Goal: Information Seeking & Learning: Learn about a topic

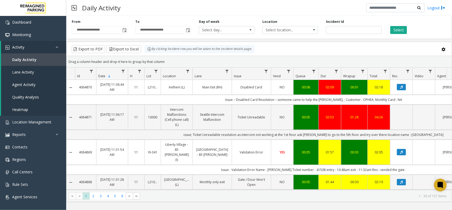
scroll to position [0, 71]
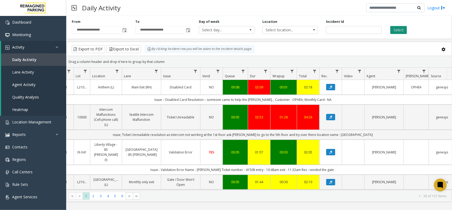
click at [401, 27] on button "Select" at bounding box center [398, 30] width 17 height 8
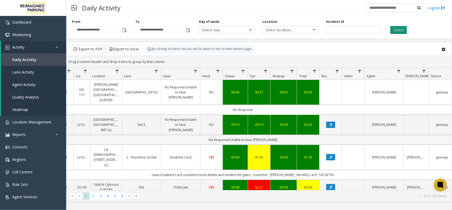
click at [392, 33] on button "Select" at bounding box center [398, 30] width 17 height 8
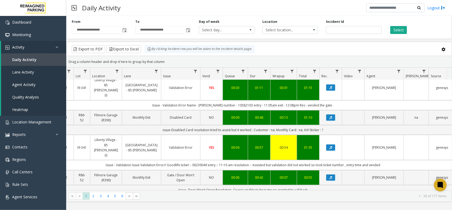
scroll to position [66, 71]
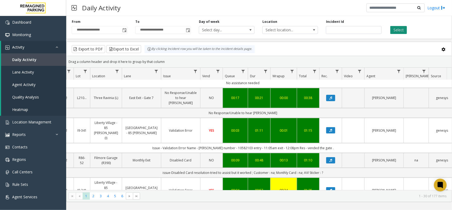
click at [402, 32] on button "Select" at bounding box center [398, 30] width 17 height 8
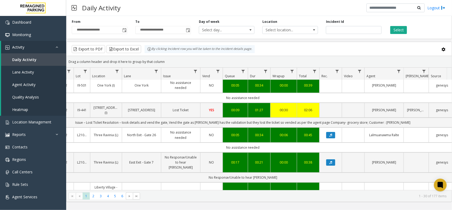
scroll to position [0, 71]
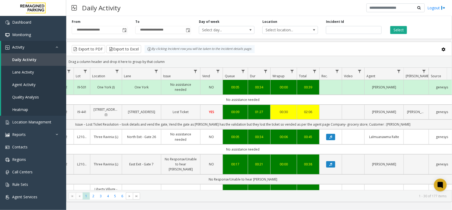
click at [325, 115] on td "Data table" at bounding box center [330, 111] width 23 height 15
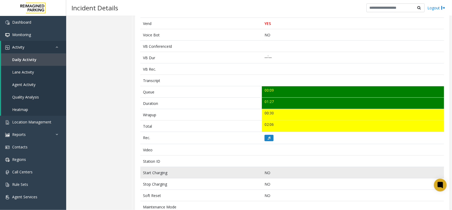
scroll to position [132, 0]
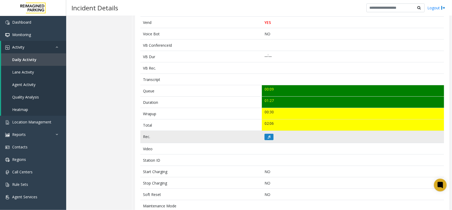
click at [265, 132] on td at bounding box center [353, 137] width 182 height 12
click at [268, 140] on button at bounding box center [269, 137] width 9 height 6
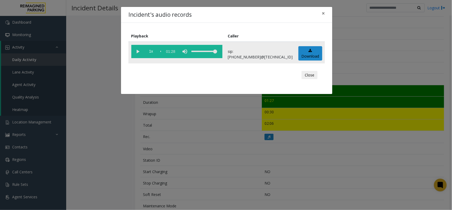
click at [137, 52] on vg-play-pause at bounding box center [137, 51] width 13 height 13
click at [159, 51] on vg-controls "1x 01:28" at bounding box center [176, 51] width 91 height 13
click at [161, 51] on vg-controls "1x 01:28" at bounding box center [176, 51] width 91 height 13
drag, startPoint x: 158, startPoint y: 52, endPoint x: 162, endPoint y: 52, distance: 4.0
click at [162, 52] on vg-controls "1x 01:28" at bounding box center [176, 51] width 91 height 13
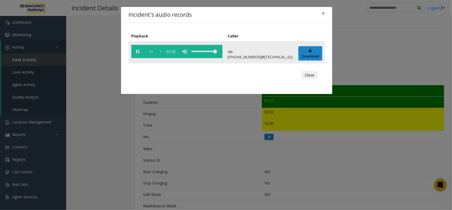
click at [152, 51] on span "1x" at bounding box center [151, 51] width 13 height 13
click at [152, 52] on span "1.5x" at bounding box center [151, 51] width 13 height 13
click at [150, 51] on span "2x" at bounding box center [151, 51] width 13 height 13
click at [151, 52] on span "0.5x" at bounding box center [151, 51] width 13 height 13
click at [327, 14] on button "×" at bounding box center [323, 13] width 11 height 13
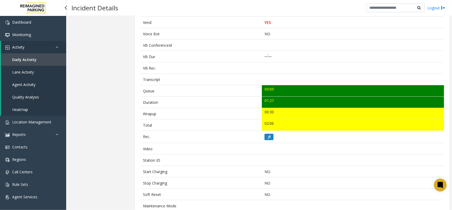
click at [31, 59] on span "Daily Activity" at bounding box center [24, 59] width 24 height 5
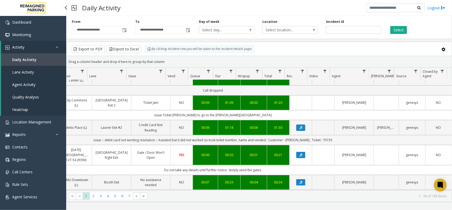
scroll to position [0, 105]
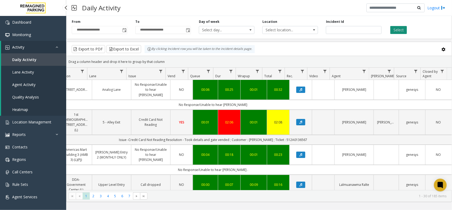
click at [403, 28] on button "Select" at bounding box center [398, 30] width 17 height 8
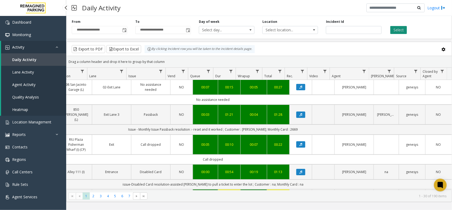
click at [391, 31] on button "Select" at bounding box center [398, 30] width 17 height 8
drag, startPoint x: 260, startPoint y: 191, endPoint x: 154, endPoint y: 179, distance: 106.3
click at [154, 180] on kendo-grid "Export to PDF Export to Excel By clicking Incident row you will be taken to the…" at bounding box center [259, 122] width 386 height 160
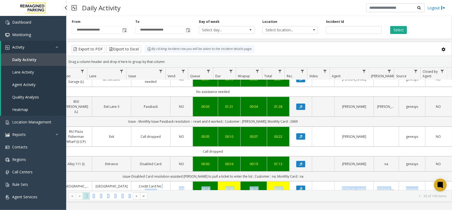
click at [180, 195] on kendo-pager-info "1 - 30 of 190 items" at bounding box center [299, 195] width 296 height 5
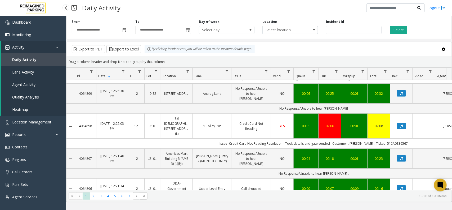
scroll to position [132, 0]
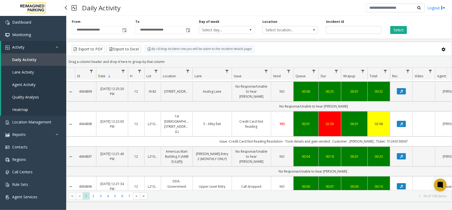
click at [51, 62] on link "Daily Activity" at bounding box center [33, 59] width 65 height 12
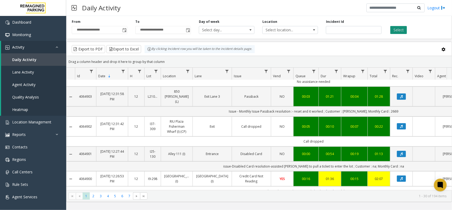
click at [398, 30] on button "Select" at bounding box center [398, 30] width 17 height 8
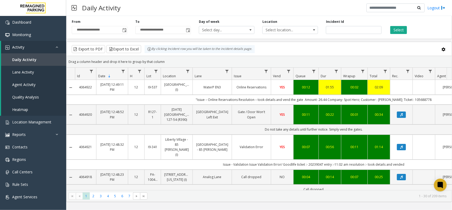
scroll to position [132, 0]
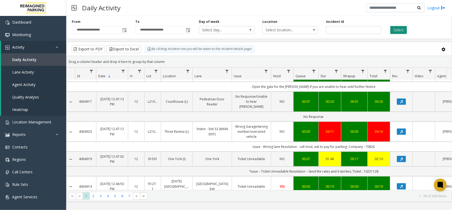
click at [395, 29] on button "Select" at bounding box center [398, 30] width 17 height 8
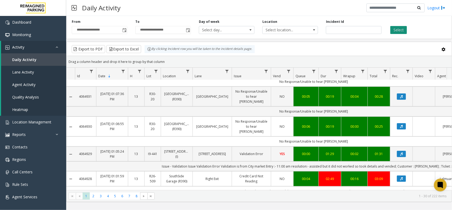
click at [396, 33] on button "Select" at bounding box center [398, 30] width 17 height 8
click at [25, 58] on span "Daily Activity" at bounding box center [24, 59] width 24 height 5
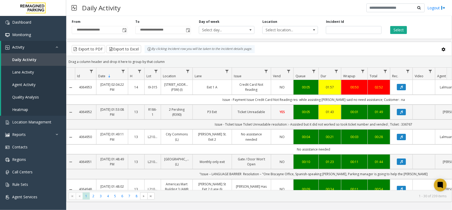
scroll to position [132, 0]
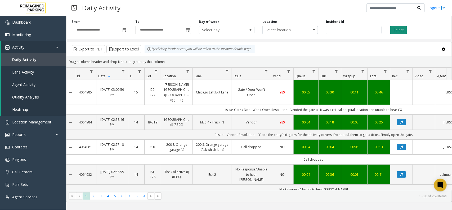
scroll to position [132, 0]
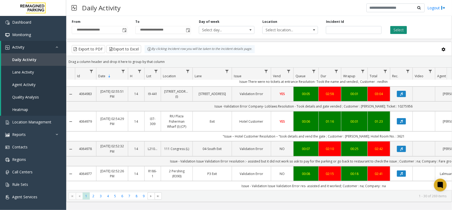
click at [397, 29] on button "Select" at bounding box center [398, 30] width 17 height 8
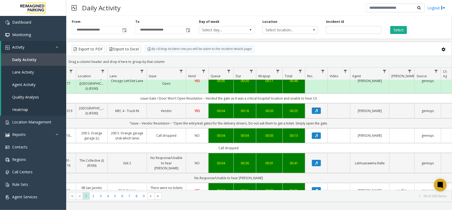
scroll to position [0, 85]
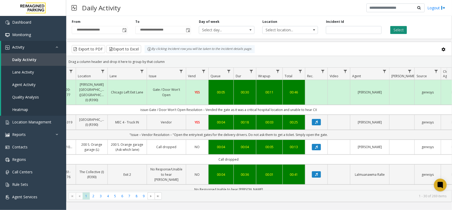
click at [399, 31] on button "Select" at bounding box center [398, 30] width 17 height 8
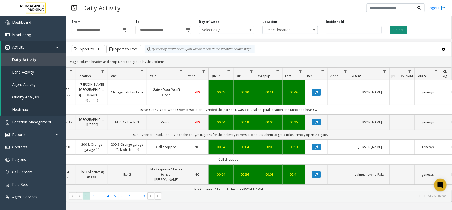
click at [400, 28] on button "Select" at bounding box center [398, 30] width 17 height 8
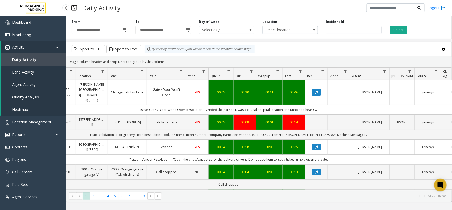
click at [25, 62] on link "Daily Activity" at bounding box center [33, 59] width 65 height 12
click at [34, 116] on link "Location Management" at bounding box center [33, 121] width 66 height 12
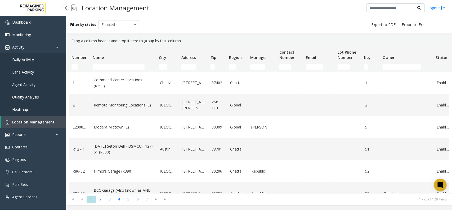
click at [24, 60] on span "Daily Activity" at bounding box center [23, 59] width 22 height 5
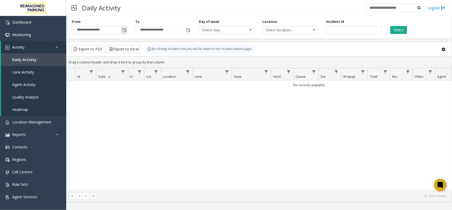
click at [127, 30] on span "Toggle popup" at bounding box center [124, 30] width 6 height 8
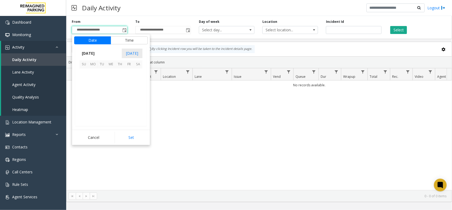
scroll to position [94963, 0]
click at [109, 109] on span "27" at bounding box center [110, 109] width 9 height 9
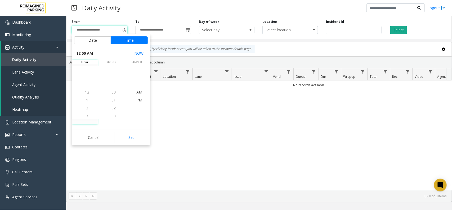
click at [129, 130] on div "Cancel Set" at bounding box center [111, 137] width 78 height 15
click at [128, 134] on button "Set" at bounding box center [131, 137] width 33 height 12
type input "**********"
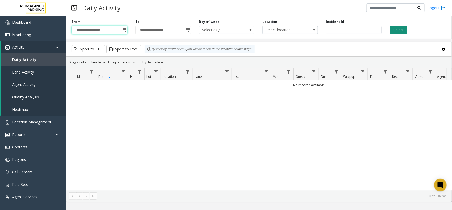
click at [398, 26] on button "Select" at bounding box center [398, 30] width 17 height 8
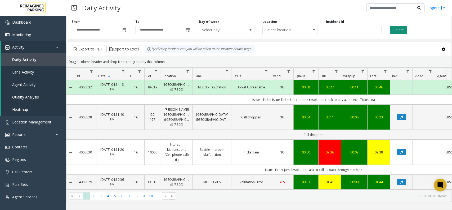
click at [402, 32] on button "Select" at bounding box center [398, 30] width 17 height 8
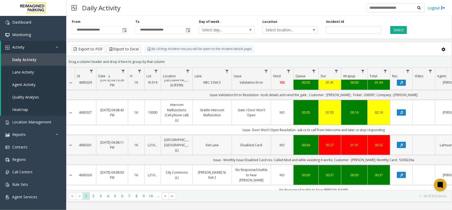
copy link "4065031"
drag, startPoint x: 78, startPoint y: 149, endPoint x: 92, endPoint y: 153, distance: 14.9
click at [92, 153] on td "4065031" at bounding box center [85, 145] width 21 height 20
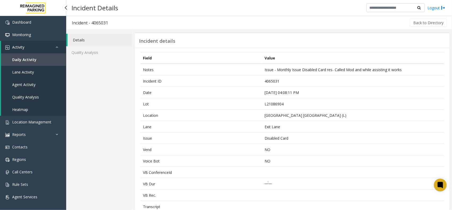
click at [25, 58] on span "Daily Activity" at bounding box center [24, 59] width 24 height 5
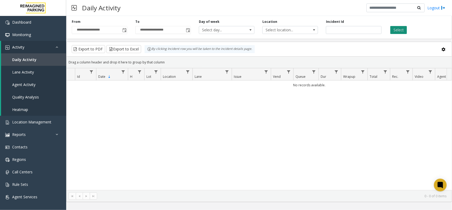
click at [393, 32] on button "Select" at bounding box center [398, 30] width 17 height 8
click at [123, 31] on span "Toggle popup" at bounding box center [124, 30] width 4 height 4
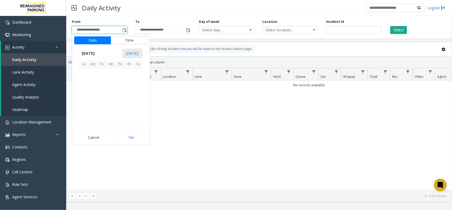
scroll to position [94963, 0]
click at [112, 110] on span "27" at bounding box center [110, 109] width 9 height 9
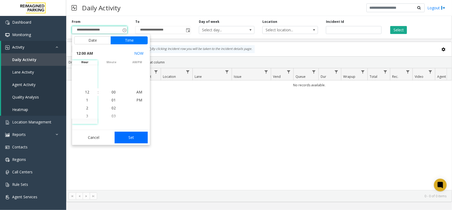
click at [137, 140] on button "Set" at bounding box center [131, 137] width 33 height 12
type input "**********"
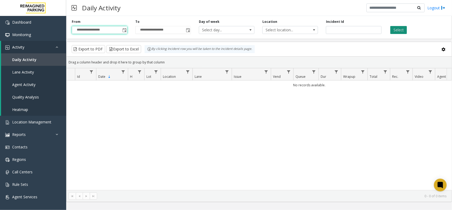
click at [404, 31] on button "Select" at bounding box center [398, 30] width 17 height 8
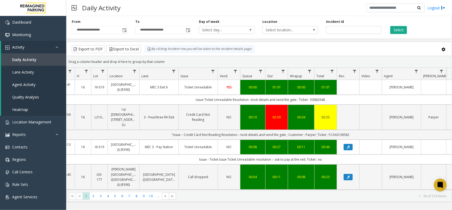
scroll to position [0, 70]
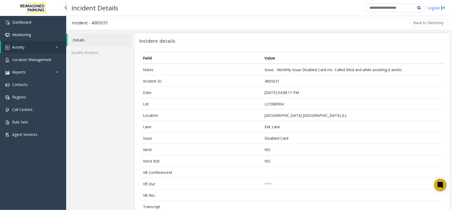
drag, startPoint x: 21, startPoint y: 47, endPoint x: 28, endPoint y: 56, distance: 11.3
click at [21, 47] on span "Activity" at bounding box center [18, 47] width 12 height 5
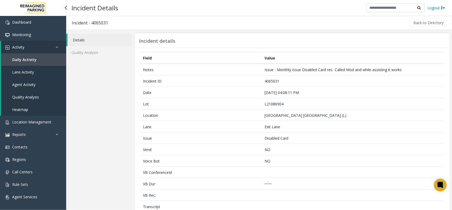
click at [31, 61] on span "Daily Activity" at bounding box center [24, 59] width 24 height 5
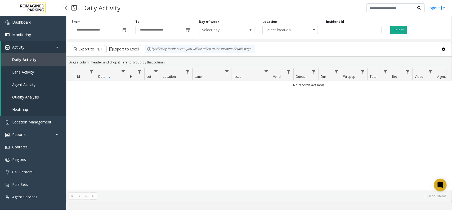
drag, startPoint x: 43, startPoint y: 60, endPoint x: 63, endPoint y: 52, distance: 20.8
click at [43, 60] on link "Daily Activity" at bounding box center [33, 59] width 65 height 12
drag, startPoint x: 129, startPoint y: 29, endPoint x: 126, endPoint y: 29, distance: 3.2
click at [129, 29] on div "**********" at bounding box center [100, 26] width 64 height 15
click at [125, 29] on span "Toggle popup" at bounding box center [124, 30] width 4 height 4
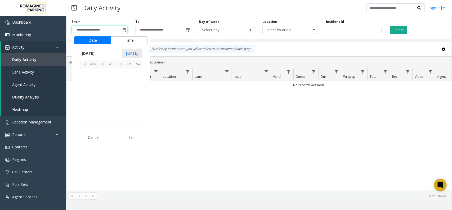
scroll to position [94963, 0]
click at [112, 107] on span "27" at bounding box center [110, 109] width 9 height 9
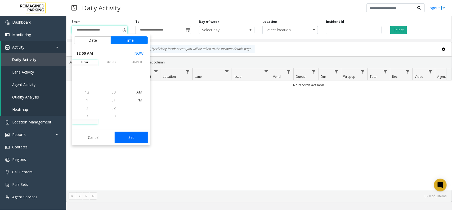
click at [128, 132] on button "Set" at bounding box center [131, 137] width 33 height 12
type input "**********"
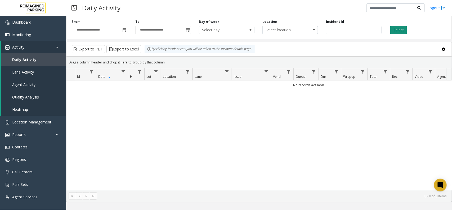
click at [395, 27] on button "Select" at bounding box center [398, 30] width 17 height 8
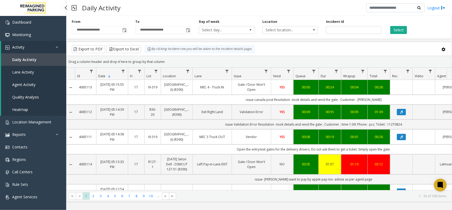
scroll to position [0, 70]
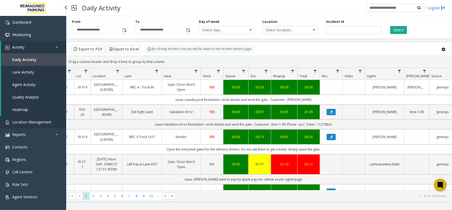
click at [37, 121] on span "Location Management" at bounding box center [31, 121] width 39 height 5
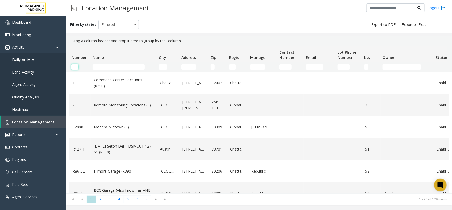
click at [78, 65] on input "Number Filter" at bounding box center [75, 66] width 7 height 5
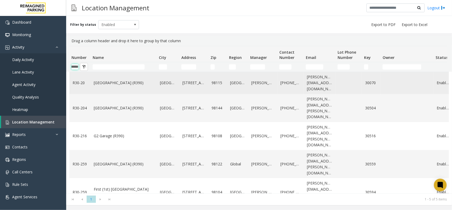
scroll to position [0, 8]
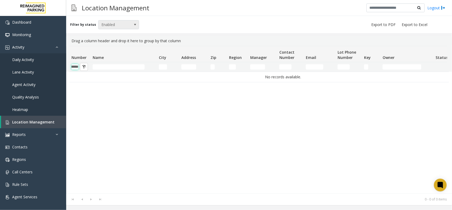
type input "******"
click at [119, 27] on span "Enabled" at bounding box center [115, 24] width 32 height 8
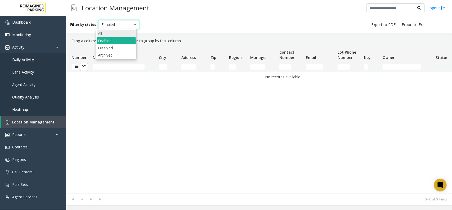
click at [117, 33] on li "All" at bounding box center [116, 33] width 39 height 7
click at [76, 67] on input "******" at bounding box center [75, 66] width 7 height 5
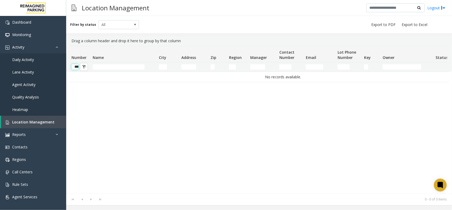
click at [76, 67] on input "******" at bounding box center [75, 66] width 7 height 5
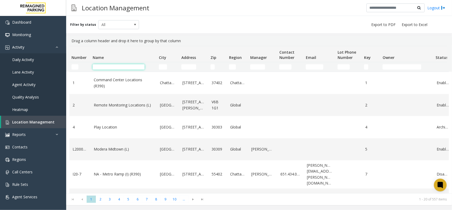
drag, startPoint x: 112, startPoint y: 64, endPoint x: 115, endPoint y: 71, distance: 7.5
click at [112, 66] on input "Name Filter" at bounding box center [119, 66] width 52 height 5
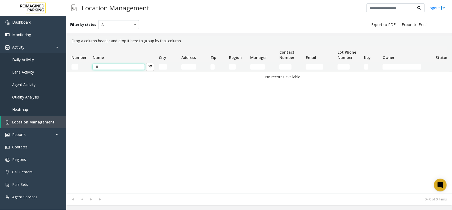
type input "*"
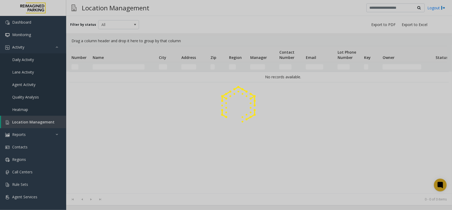
click at [166, 64] on kendo-grid-filter-wrapper-cell "City Filter" at bounding box center [168, 66] width 18 height 5
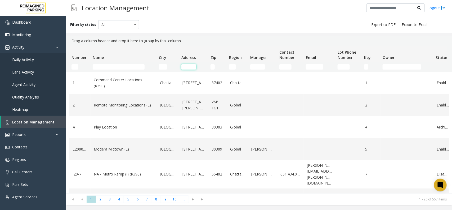
click at [184, 65] on input "Address Filter" at bounding box center [188, 66] width 15 height 5
click at [109, 69] on input "Name Filter" at bounding box center [119, 66] width 52 height 5
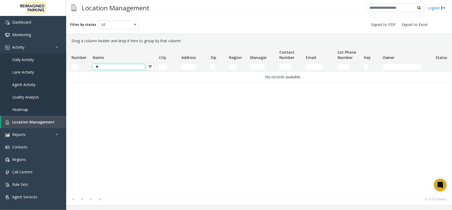
type input "*"
click at [181, 66] on app-root "Dashboard Monitoring Activity Daily Activity Lane Activity Agent Activity Quali…" at bounding box center [226, 105] width 452 height 210
type input "*"
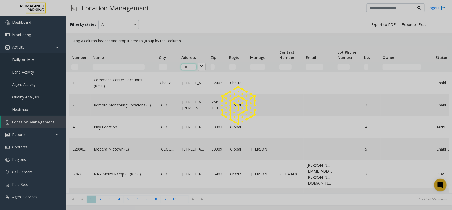
type input "*"
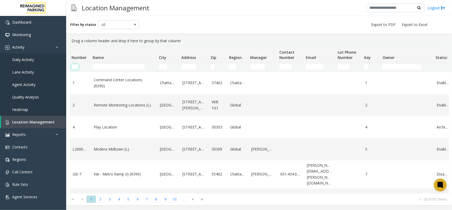
click at [76, 68] on input "Number Filter" at bounding box center [75, 66] width 7 height 5
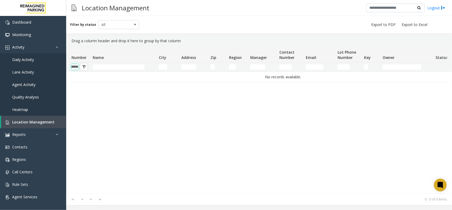
scroll to position [0, 8]
type input "******"
click at [85, 65] on button "Number Filter" at bounding box center [84, 67] width 8 height 8
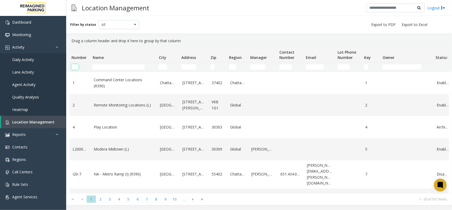
click at [75, 66] on input "Number Filter" at bounding box center [75, 66] width 7 height 5
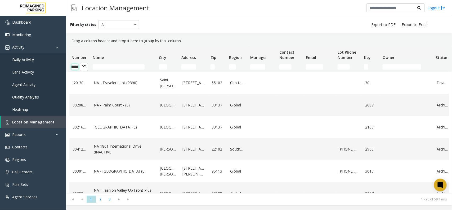
scroll to position [0, 8]
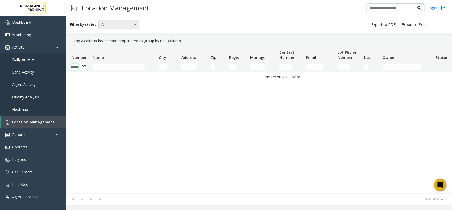
type input "******"
click at [115, 24] on span "All" at bounding box center [115, 24] width 32 height 8
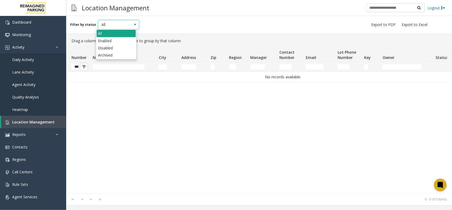
click at [114, 32] on li "All" at bounding box center [116, 33] width 39 height 7
click at [77, 66] on input "******" at bounding box center [75, 66] width 7 height 5
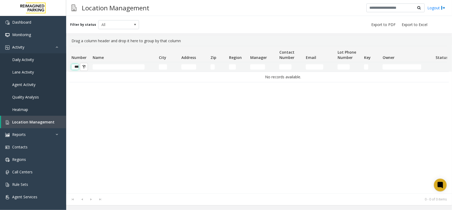
click at [77, 66] on input "******" at bounding box center [75, 66] width 7 height 5
click at [191, 68] on app-root "Dashboard Monitoring Activity Daily Activity Lane Activity Agent Activity Quali…" at bounding box center [226, 105] width 452 height 210
type input "*"
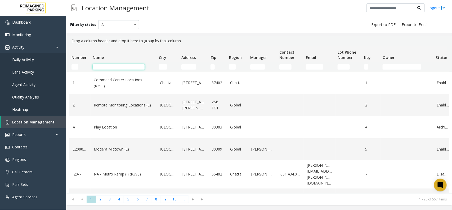
click at [108, 65] on input "Name Filter" at bounding box center [119, 66] width 52 height 5
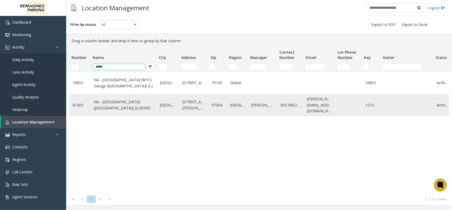
type input "*****"
click at [163, 106] on link "[GEOGRAPHIC_DATA]" at bounding box center [168, 105] width 16 height 6
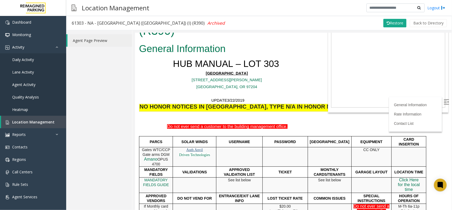
scroll to position [66, 0]
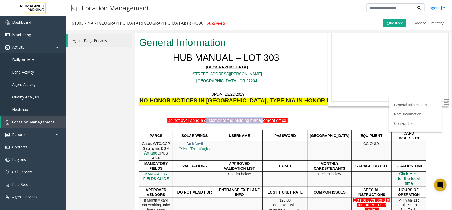
drag, startPoint x: 203, startPoint y: 103, endPoint x: 261, endPoint y: 105, distance: 58.6
click at [261, 118] on span "Do not ever send a customer to the building management office." at bounding box center [227, 120] width 120 height 5
click at [268, 123] on div "Do not instruct customer to back up their vehicle from the PIL Machine." at bounding box center [227, 126] width 177 height 6
click at [444, 100] on img at bounding box center [446, 101] width 5 height 5
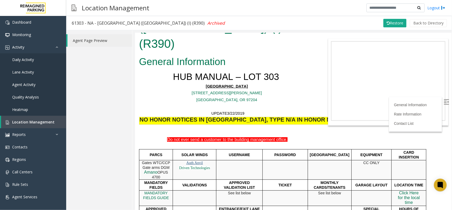
scroll to position [33, 0]
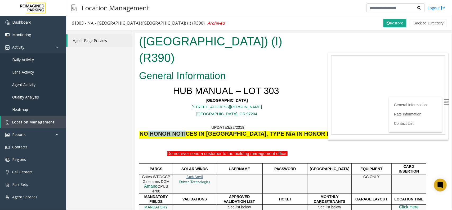
drag, startPoint x: 147, startPoint y: 119, endPoint x: 180, endPoint y: 121, distance: 33.4
click at [180, 130] on td "NO HONOR NOTICES IN [GEOGRAPHIC_DATA], TYPE N/A IN HONOR NOTICE FIELD." at bounding box center [253, 134] width 229 height 8
click at [184, 130] on td "NO HONOR NOTICES IN [GEOGRAPHIC_DATA], TYPE N/A IN HONOR NOTICE FIELD." at bounding box center [253, 134] width 229 height 8
click at [184, 130] on td "NO HONOR NOTICES IN PORTLAND, TYPE N/A IN HONOR NOTICE FIELD." at bounding box center [253, 134] width 229 height 8
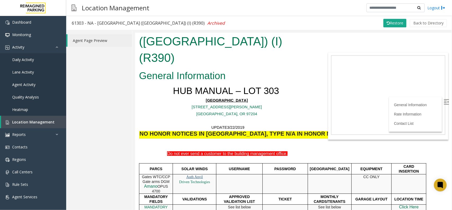
click at [192, 130] on td "NO HONOR NOTICES IN PORTLAND, TYPE N/A IN HONOR NOTICE FIELD." at bounding box center [253, 134] width 229 height 8
click at [183, 117] on p at bounding box center [227, 120] width 177 height 7
click at [182, 130] on td "NO HONOR NOTICES IN PORTLAND, TYPE N/A IN HONOR NOTICE FIELD." at bounding box center [253, 134] width 229 height 8
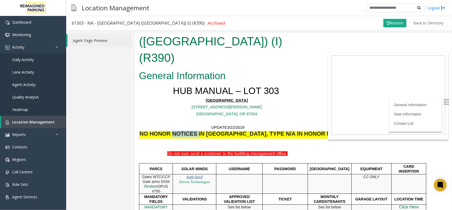
click at [182, 130] on td "NO HONOR NOTICES IN PORTLAND, TYPE N/A IN HONOR NOTICE FIELD." at bounding box center [253, 134] width 229 height 8
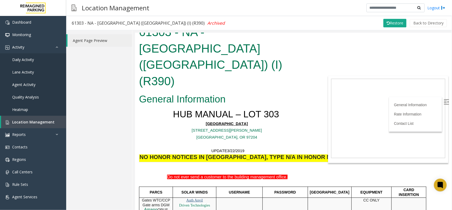
scroll to position [0, 0]
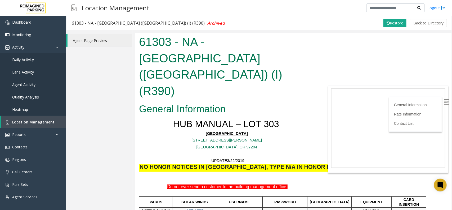
click at [216, 184] on span "Do not ever send a customer to the building management office." at bounding box center [227, 186] width 120 height 5
drag, startPoint x: 447, startPoint y: 140, endPoint x: 587, endPoint y: 68, distance: 157.4
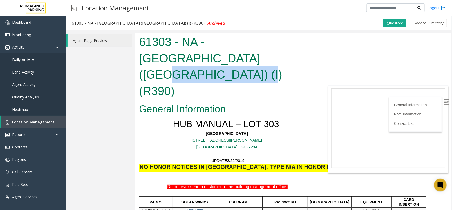
drag, startPoint x: 221, startPoint y: 53, endPoint x: 309, endPoint y: 55, distance: 87.2
click at [309, 55] on h1 "61303 - NA - WORLD TRADE CENTER GARAGE (Portland) (I) (R390)" at bounding box center [227, 65] width 177 height 65
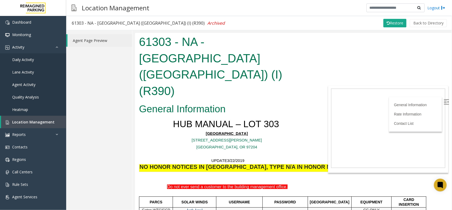
click at [256, 50] on h1 "61303 - NA - WORLD TRADE CENTER GARAGE (Portland) (I) (R390)" at bounding box center [227, 65] width 177 height 65
click at [244, 57] on h1 "61303 - NA - WORLD TRADE CENTER GARAGE (Portland) (I) (R390)" at bounding box center [227, 65] width 177 height 65
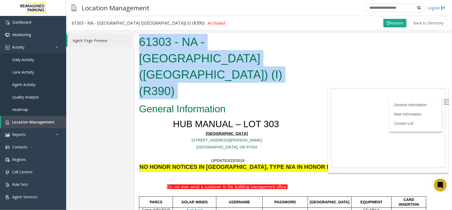
click at [244, 57] on h1 "61303 - NA - WORLD TRADE CENTER GARAGE (Portland) (I) (R390)" at bounding box center [227, 65] width 177 height 65
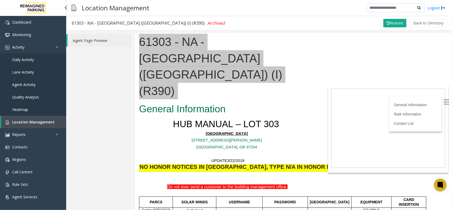
click at [27, 119] on span "Location Management" at bounding box center [33, 121] width 42 height 5
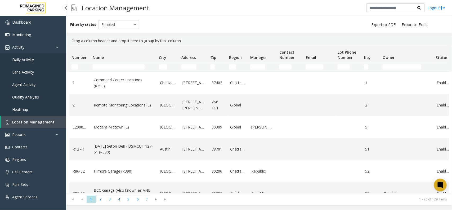
click at [28, 60] on span "Daily Activity" at bounding box center [23, 59] width 22 height 5
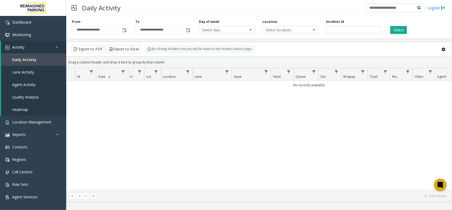
drag, startPoint x: 399, startPoint y: 33, endPoint x: 348, endPoint y: 43, distance: 51.8
click at [398, 36] on div "**********" at bounding box center [259, 26] width 386 height 25
click at [124, 30] on span "Toggle popup" at bounding box center [124, 30] width 4 height 4
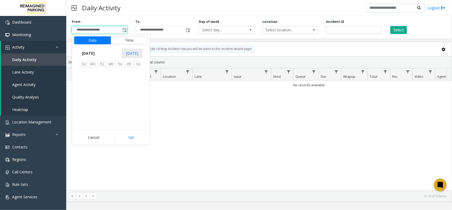
scroll to position [94963, 0]
click at [109, 108] on span "27" at bounding box center [110, 109] width 9 height 9
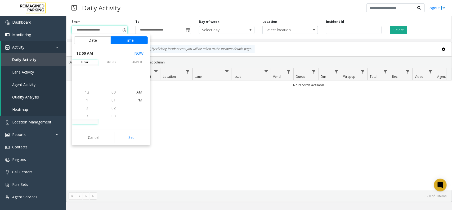
click at [135, 145] on div "Cancel Set" at bounding box center [111, 137] width 78 height 15
click at [135, 138] on button "Set" at bounding box center [131, 137] width 33 height 12
type input "**********"
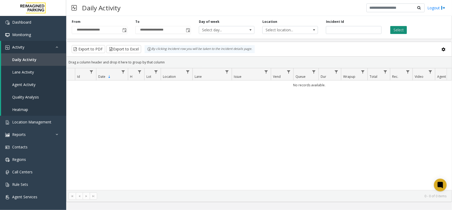
click at [397, 31] on button "Select" at bounding box center [398, 30] width 17 height 8
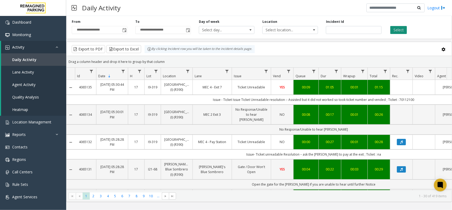
click at [403, 30] on button "Select" at bounding box center [398, 30] width 17 height 8
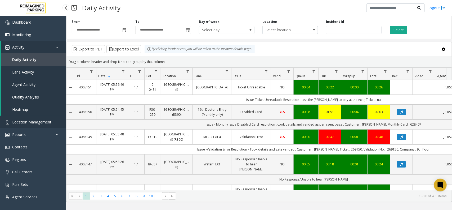
click at [31, 118] on link "Location Management" at bounding box center [33, 121] width 66 height 12
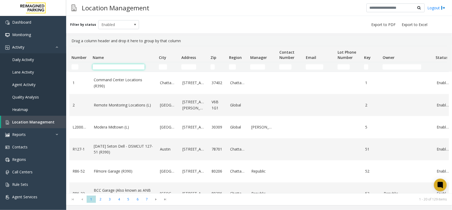
click at [110, 67] on input "Name Filter" at bounding box center [119, 66] width 52 height 5
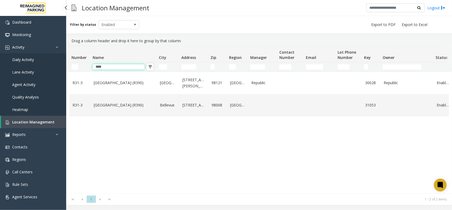
drag, startPoint x: 74, startPoint y: 66, endPoint x: 60, endPoint y: 66, distance: 14.3
click at [60, 66] on app-root "Dashboard Monitoring Activity Daily Activity Lane Activity Agent Activity Quali…" at bounding box center [226, 105] width 452 height 210
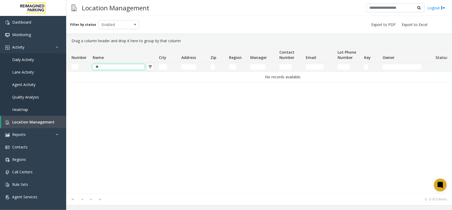
type input "*"
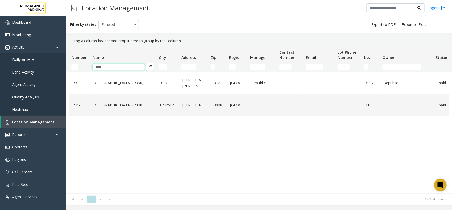
click at [56, 65] on app-root "Dashboard Monitoring Activity Daily Activity Lane Activity Agent Activity Quali…" at bounding box center [226, 105] width 452 height 210
type input "****"
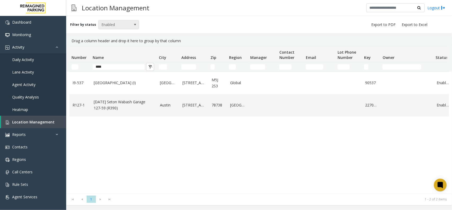
click at [118, 23] on span "Enabled" at bounding box center [115, 24] width 32 height 8
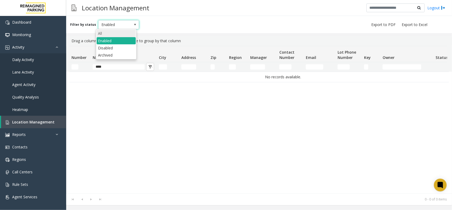
click at [117, 32] on li "All" at bounding box center [116, 33] width 39 height 7
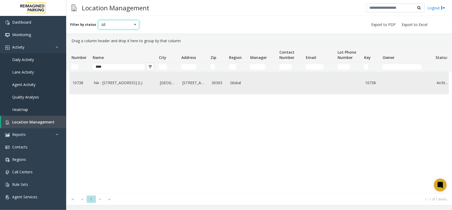
click at [123, 84] on link "NA - 15 Wall Street (L)" at bounding box center [124, 83] width 60 height 6
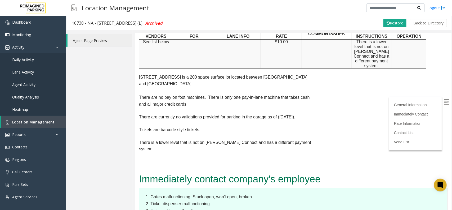
scroll to position [199, 0]
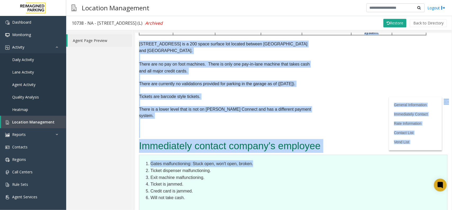
drag, startPoint x: 261, startPoint y: 134, endPoint x: 167, endPoint y: 144, distance: 94.0
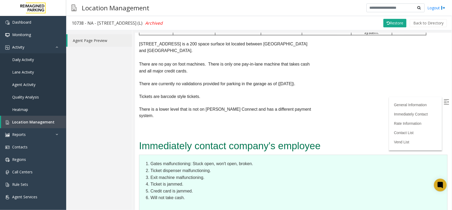
click at [172, 174] on li "Exit machine malfunctioning." at bounding box center [296, 177] width 292 height 7
click at [444, 102] on img at bounding box center [446, 101] width 5 height 5
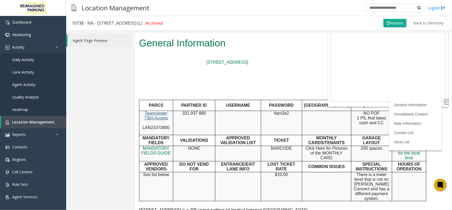
scroll to position [0, 0]
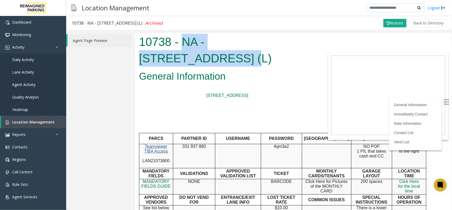
drag, startPoint x: 184, startPoint y: 41, endPoint x: 306, endPoint y: 46, distance: 121.9
click at [306, 46] on h1 "10738 - NA - 15 Wall Street (L)" at bounding box center [227, 49] width 177 height 33
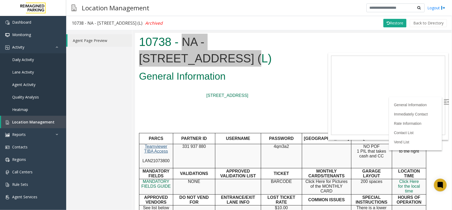
click at [147, 24] on span "Archived" at bounding box center [153, 23] width 17 height 6
copy span "Archived"
copy div "NA - 15 Wall Street (L) Archived"
drag, startPoint x: 88, startPoint y: 23, endPoint x: 185, endPoint y: 20, distance: 97.8
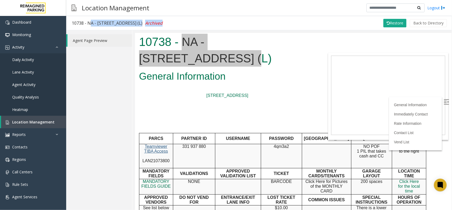
click at [185, 20] on div "10738 - NA - 15 Wall Street (L) Archived Restore Back to Directory" at bounding box center [259, 23] width 386 height 14
click at [24, 59] on span "Daily Activity" at bounding box center [23, 59] width 22 height 5
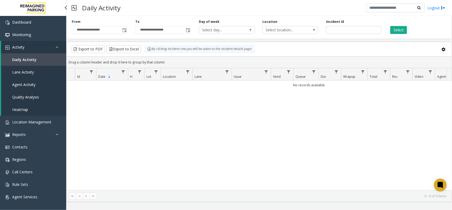
click at [25, 59] on span "Daily Activity" at bounding box center [24, 59] width 24 height 5
click at [123, 29] on span "Toggle popup" at bounding box center [124, 30] width 4 height 4
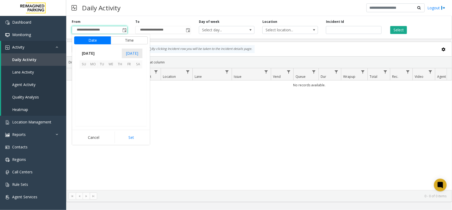
scroll to position [94963, 0]
click at [112, 108] on span "27" at bounding box center [110, 109] width 9 height 9
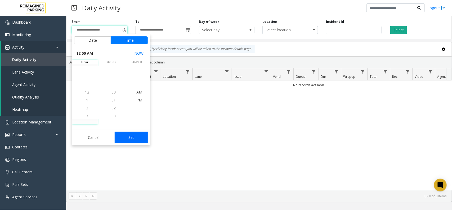
click at [135, 143] on button "Set" at bounding box center [131, 137] width 33 height 12
type input "**********"
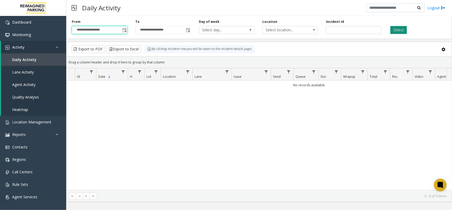
click at [404, 30] on button "Select" at bounding box center [398, 30] width 17 height 8
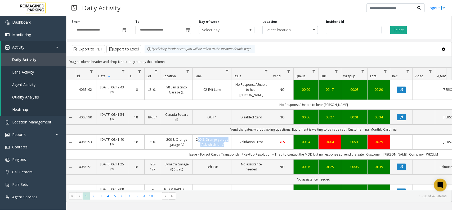
copy link "200 S. Orange garage (Ask which lane)"
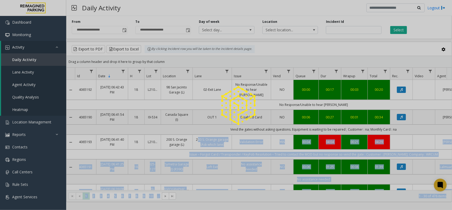
drag, startPoint x: 195, startPoint y: 134, endPoint x: 233, endPoint y: 144, distance: 38.9
click at [234, 154] on app-root "**********" at bounding box center [226, 105] width 452 height 210
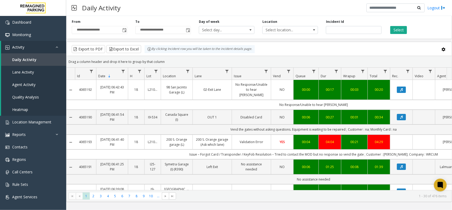
click at [224, 10] on div "Daily Activity Logout" at bounding box center [259, 8] width 386 height 16
click at [27, 123] on span "Location Management" at bounding box center [31, 121] width 39 height 5
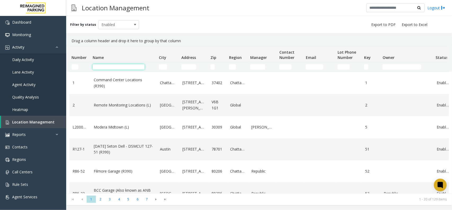
click at [114, 66] on input "Name Filter" at bounding box center [119, 66] width 52 height 5
paste input "**********"
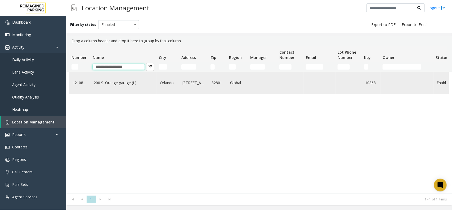
type input "**********"
click at [135, 84] on link "200 S. Orange garage (L)" at bounding box center [124, 83] width 60 height 6
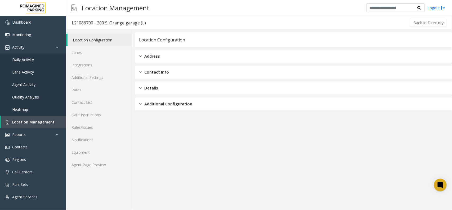
click at [97, 171] on div "Location Configuration Lanes Integrations Additional Settings Rates Contact Lis…" at bounding box center [99, 120] width 66 height 180
click at [96, 168] on link "Agent Page Preview" at bounding box center [99, 164] width 66 height 12
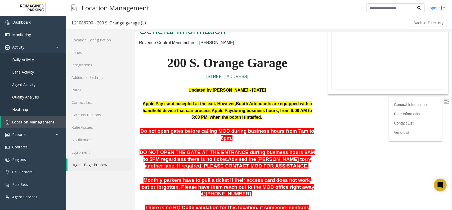
scroll to position [66, 0]
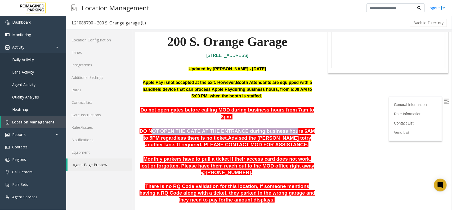
drag, startPoint x: 155, startPoint y: 123, endPoint x: 275, endPoint y: 125, distance: 119.8
click at [275, 128] on span "DO NOT OPEN THE GATE AT THE ENTRANCE during business hours 6AM to 5PM regardles…" at bounding box center [226, 134] width 175 height 12
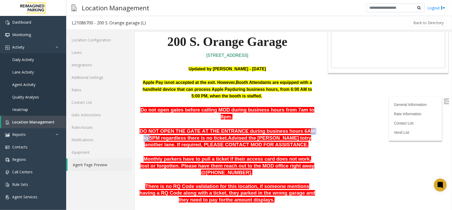
drag, startPoint x: 287, startPoint y: 124, endPoint x: 298, endPoint y: 124, distance: 10.6
click at [298, 128] on span "DO NOT OPEN THE GATE AT THE ENTRANCE during business hours 6AM to 5PM regardles…" at bounding box center [226, 134] width 175 height 12
click at [301, 128] on span "DO NOT OPEN THE GATE AT THE ENTRANCE during business hours 6AM to 5PM regardles…" at bounding box center [226, 134] width 175 height 12
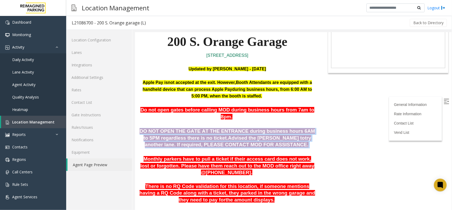
click at [301, 128] on span "DO NOT OPEN THE GATE AT THE ENTRANCE during business hours 6AM to 5PM regardles…" at bounding box center [226, 134] width 175 height 12
click at [171, 139] on p "DO NOT OPEN THE GATE AT THE ENTRANCE during business hours 6AM to 5PM regardles…" at bounding box center [227, 137] width 177 height 20
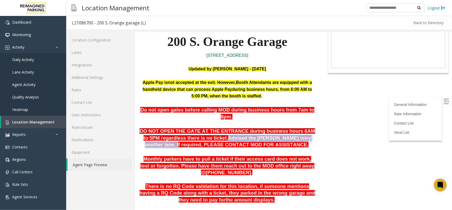
drag, startPoint x: 204, startPoint y: 130, endPoint x: 284, endPoint y: 129, distance: 79.7
click at [284, 129] on span "DO NOT OPEN THE GATE AT THE ENTRANCE during business hours 6AM to 5PM regardles…" at bounding box center [226, 137] width 175 height 19
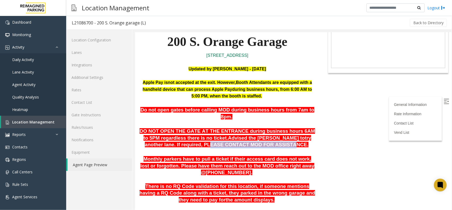
drag, startPoint x: 186, startPoint y: 136, endPoint x: 255, endPoint y: 136, distance: 68.3
click at [255, 136] on span "try another lane. If required, PLEASE CONTACT MOD FOR ASSISTANCE." at bounding box center [228, 141] width 166 height 12
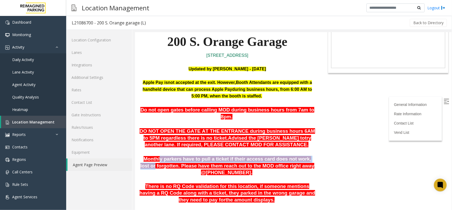
drag, startPoint x: 161, startPoint y: 151, endPoint x: 300, endPoint y: 154, distance: 139.1
click at [301, 155] on span "Monthly parkers have to pull a ticket if their access card does not work, lost …" at bounding box center [227, 164] width 174 height 19
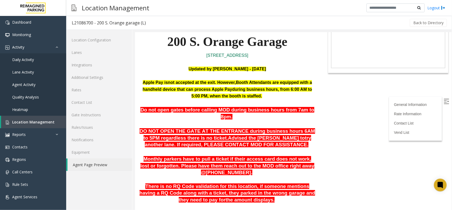
click at [176, 164] on p "Monthly parkers have to pull a ticket if their access card does not work, lost …" at bounding box center [227, 162] width 177 height 27
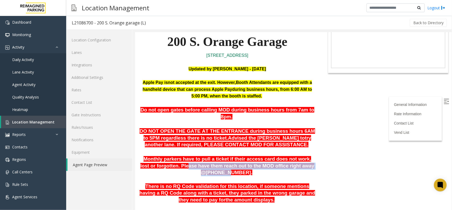
drag, startPoint x: 171, startPoint y: 161, endPoint x: 306, endPoint y: 159, distance: 135.1
click at [306, 159] on span "Monthly parkers have to pull a ticket if their access card does not work, lost …" at bounding box center [227, 164] width 174 height 19
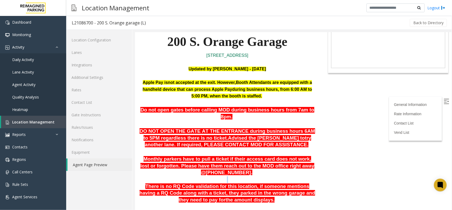
drag, startPoint x: 217, startPoint y: 171, endPoint x: 237, endPoint y: 170, distance: 20.2
click at [237, 176] on p at bounding box center [227, 179] width 177 height 7
drag, startPoint x: 294, startPoint y: 152, endPoint x: 304, endPoint y: 152, distance: 9.5
click at [304, 155] on span "Monthly parkers have to pull a ticket if their access card does not work, lost …" at bounding box center [227, 164] width 174 height 19
click at [303, 155] on span "Monthly parkers have to pull a ticket if their access card does not work, lost …" at bounding box center [227, 164] width 174 height 19
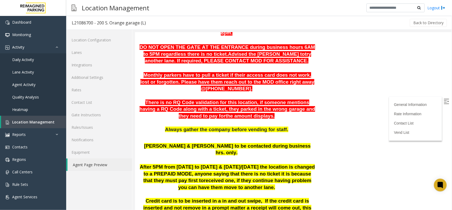
scroll to position [43, 0]
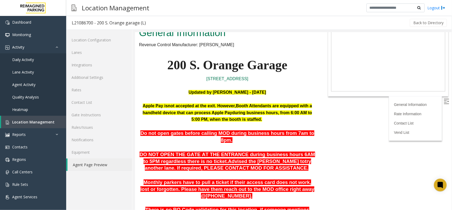
click at [441, 104] on body "L21086700 - 200 S. Orange garage (L) General Information Revenue Control Manufa…" at bounding box center [293, 77] width 317 height 177
click at [444, 99] on img at bounding box center [446, 100] width 5 height 5
drag, startPoint x: 190, startPoint y: 129, endPoint x: 272, endPoint y: 131, distance: 81.1
click at [260, 131] on span "Do not open gates before calling MOD during business hours from 7am to 8pm" at bounding box center [227, 136] width 174 height 13
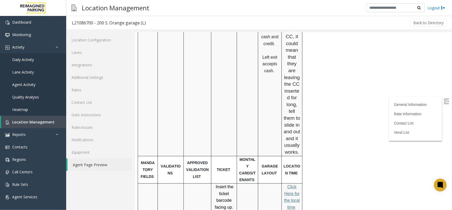
scroll to position [573, 0]
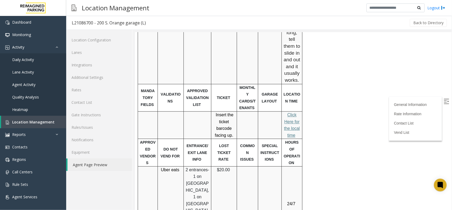
click at [293, 112] on link "lick Here for the local time" at bounding box center [292, 124] width 16 height 25
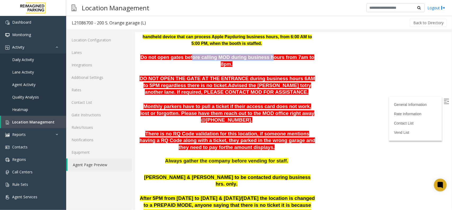
scroll to position [109, 0]
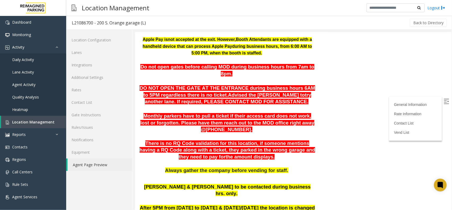
click at [187, 119] on p "Monthly parkers have to pull a ticket if their access card does not work, lost …" at bounding box center [227, 119] width 177 height 27
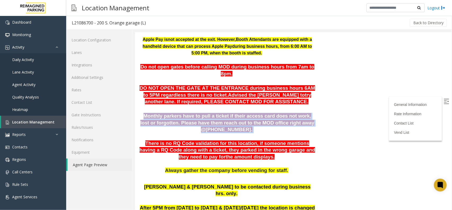
click at [187, 119] on p "Monthly parkers have to pull a ticket if their access card does not work, lost …" at bounding box center [227, 119] width 177 height 27
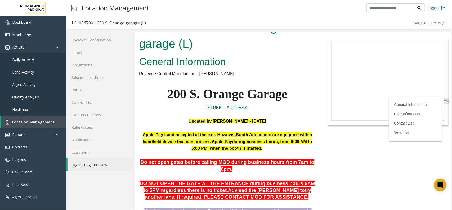
scroll to position [10, 0]
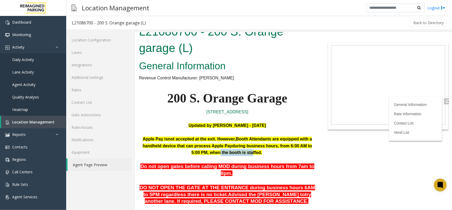
drag, startPoint x: 216, startPoint y: 152, endPoint x: 249, endPoint y: 153, distance: 32.6
click at [249, 153] on span "during business hours, from 6:00 AM to 5:00 PM, when the booth is staffed." at bounding box center [251, 148] width 121 height 11
click at [259, 155] on p "Apple Pay is not accepted at the exit . However, Booth Attendants are equipped …" at bounding box center [227, 145] width 177 height 20
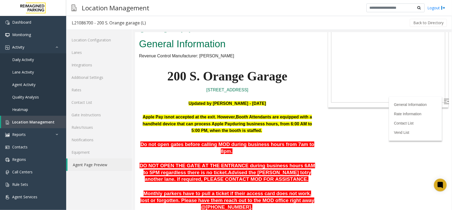
scroll to position [43, 0]
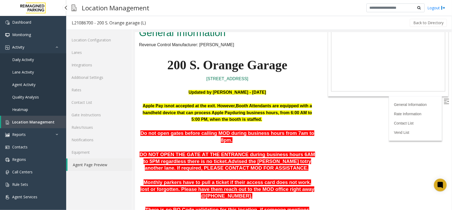
click at [51, 62] on link "Daily Activity" at bounding box center [33, 59] width 66 height 12
